Goal: Transaction & Acquisition: Purchase product/service

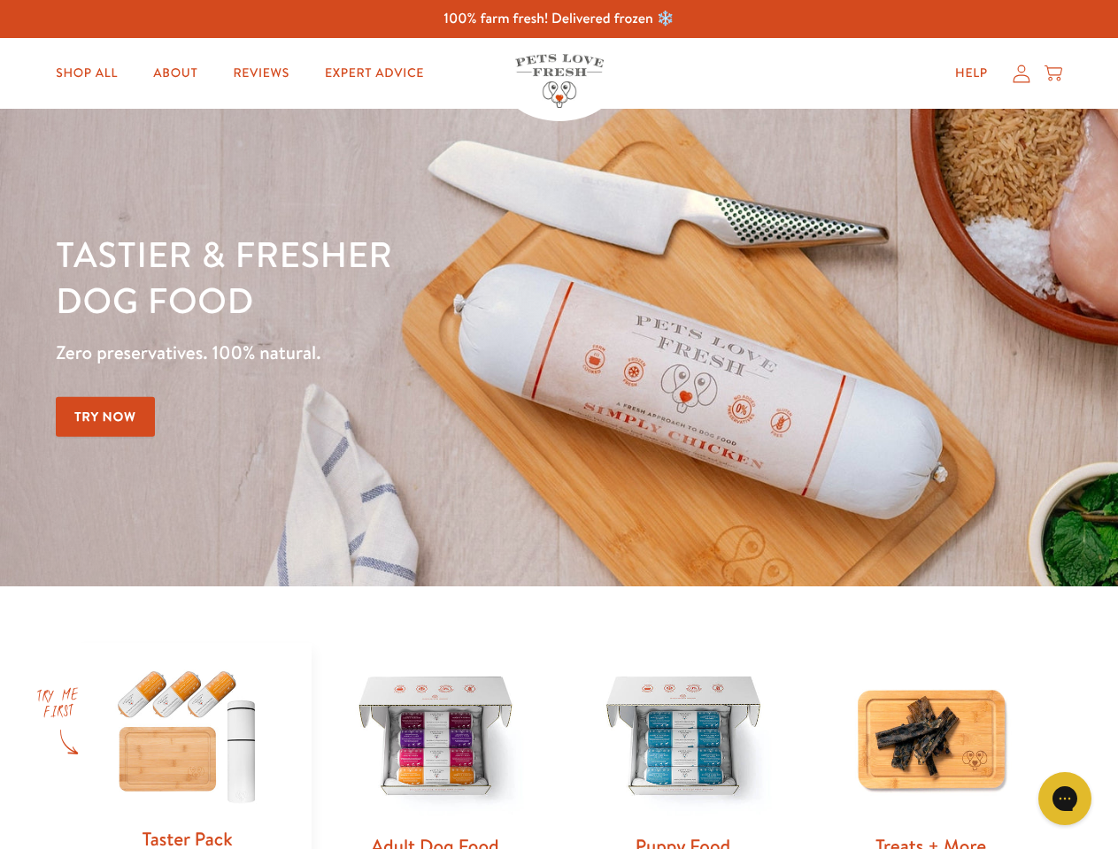
click at [558, 425] on div "Tastier & fresher dog food Zero preservatives. 100% natural. Try Now" at bounding box center [391, 348] width 671 height 234
click at [1064, 799] on icon "Gorgias live chat" at bounding box center [1064, 798] width 17 height 17
